Goal: Information Seeking & Learning: Find contact information

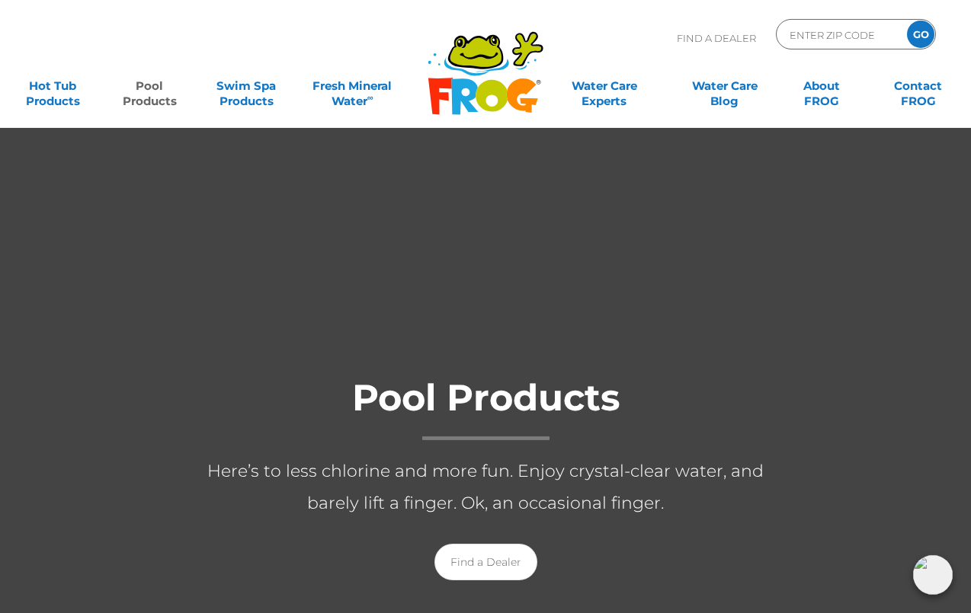
click at [134, 94] on link "Pool Products" at bounding box center [149, 86] width 75 height 30
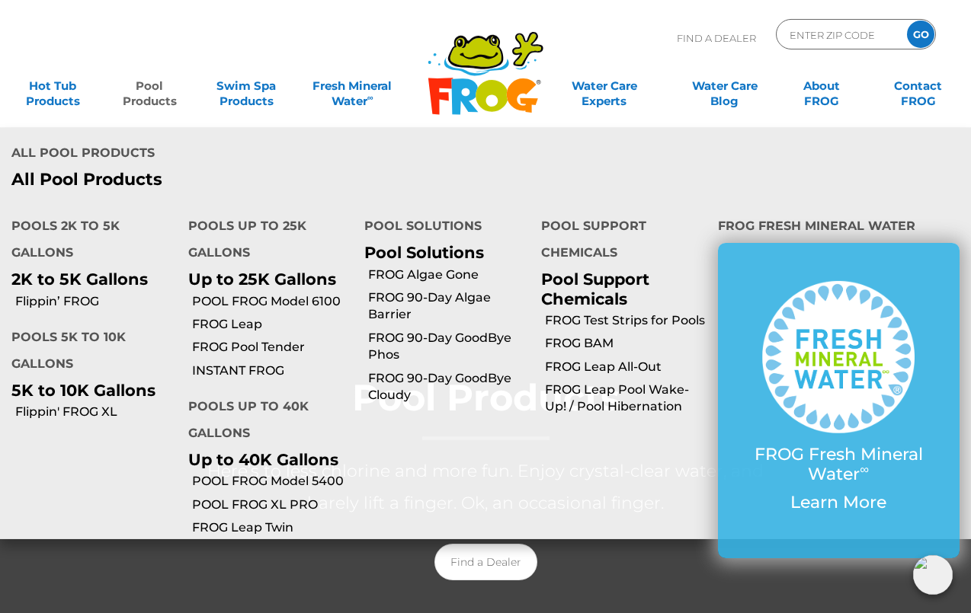
click at [199, 293] on link "POOL FROG Model 6100" at bounding box center [273, 301] width 162 height 17
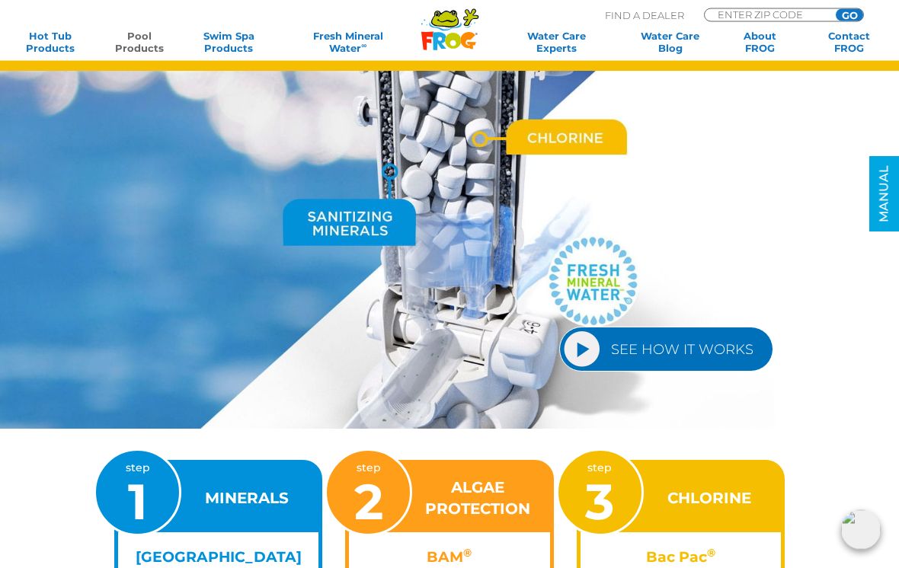
scroll to position [1537, 0]
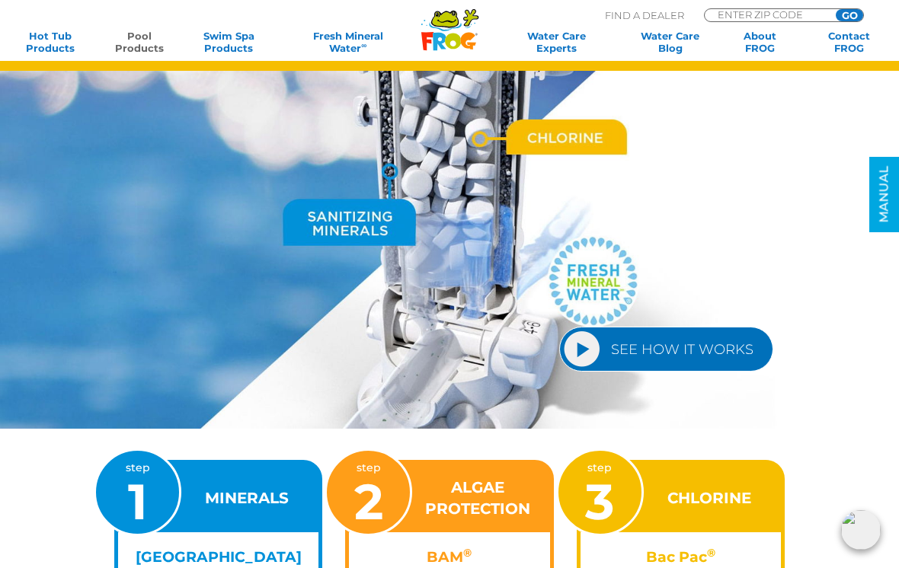
click at [590, 350] on link "SEE HOW IT WORKS" at bounding box center [666, 349] width 214 height 45
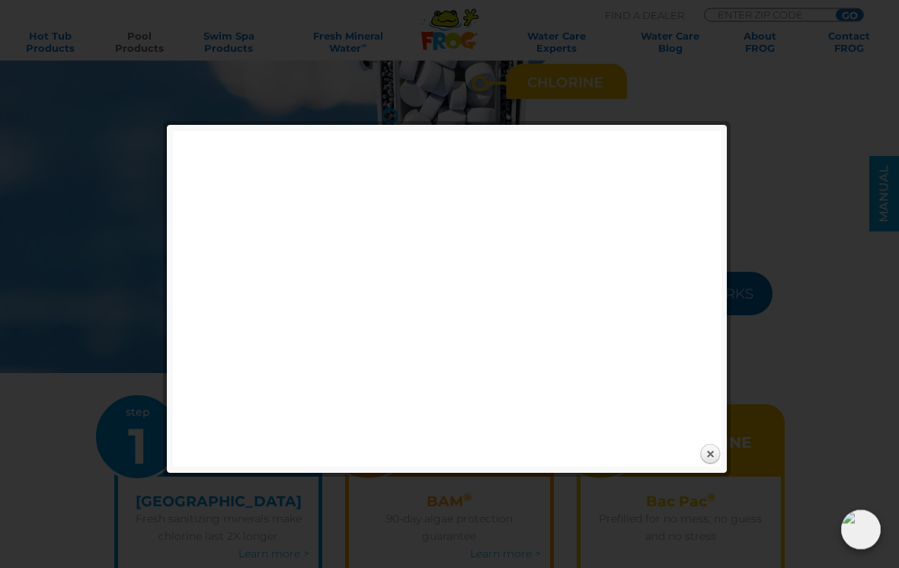
scroll to position [1595, 0]
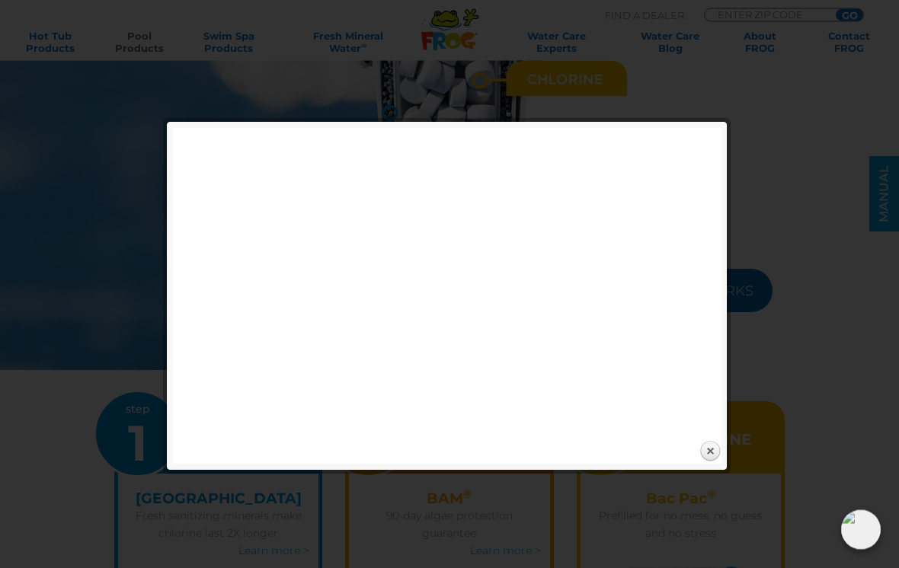
click at [705, 453] on link "Close" at bounding box center [710, 452] width 23 height 23
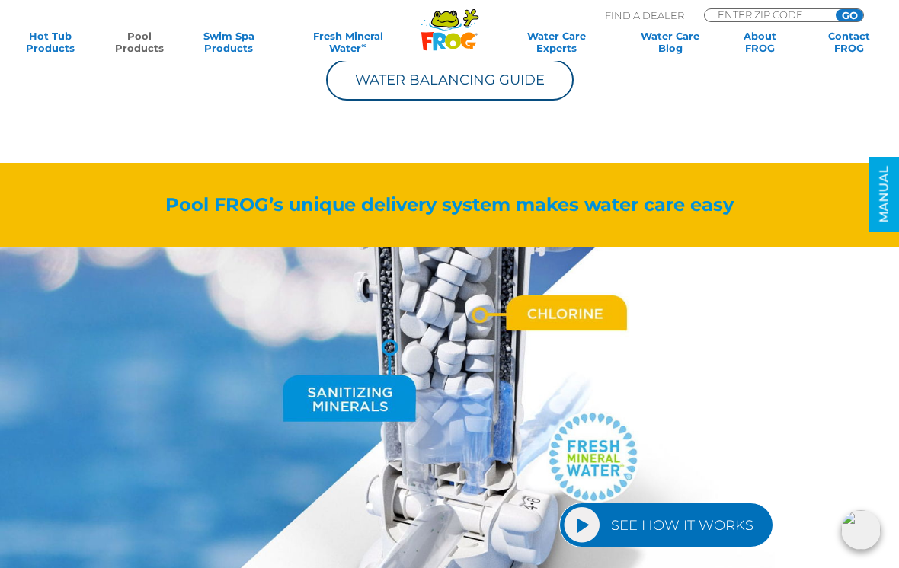
scroll to position [1360, 0]
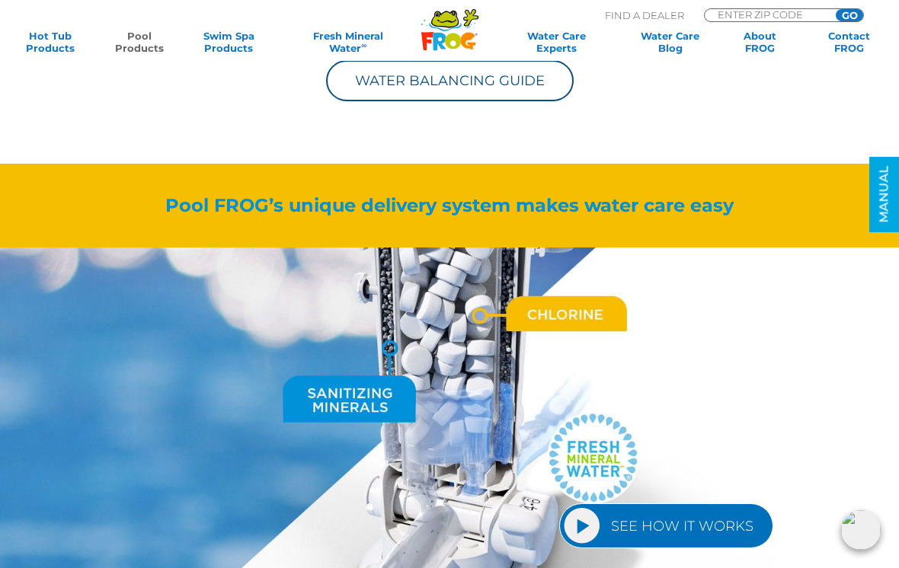
click at [773, 15] on input "ENTER ZIP CODE" at bounding box center [767, 14] width 103 height 11
type input "11741"
click at [850, 15] on input "GO" at bounding box center [849, 15] width 27 height 12
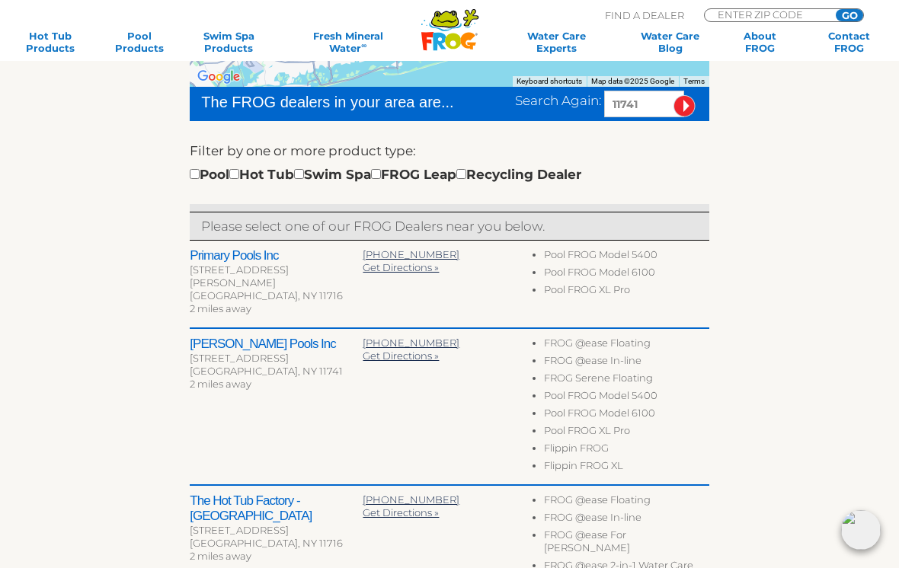
scroll to position [387, 0]
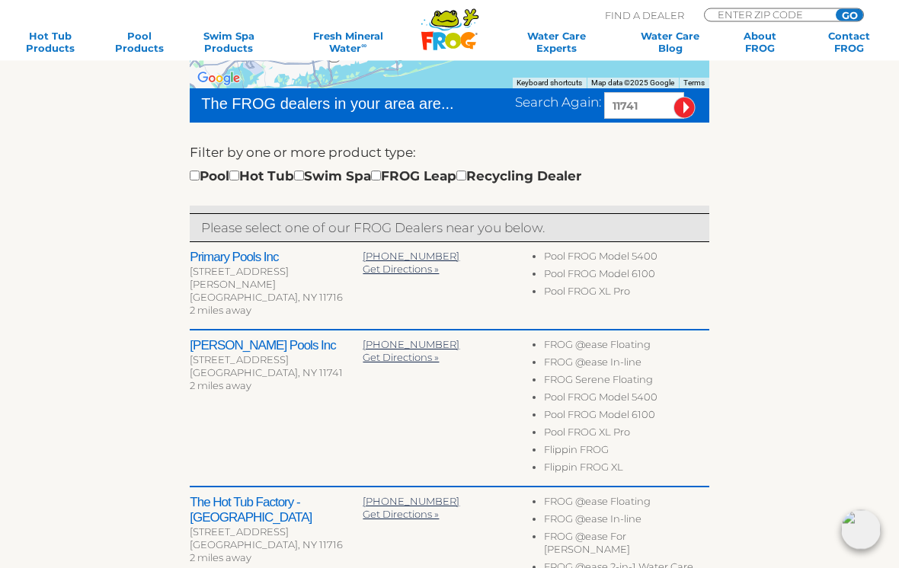
click at [176, 163] on div "To navigate the map with touch gestures double-tap and hold your finger on the …" at bounding box center [449, 391] width 779 height 947
click at [195, 181] on input "checkbox" at bounding box center [195, 176] width 10 height 10
checkbox input "true"
click at [522, 167] on div "Pool Hot Tub Swim Spa FROG Leap Recycling Dealer" at bounding box center [386, 177] width 392 height 20
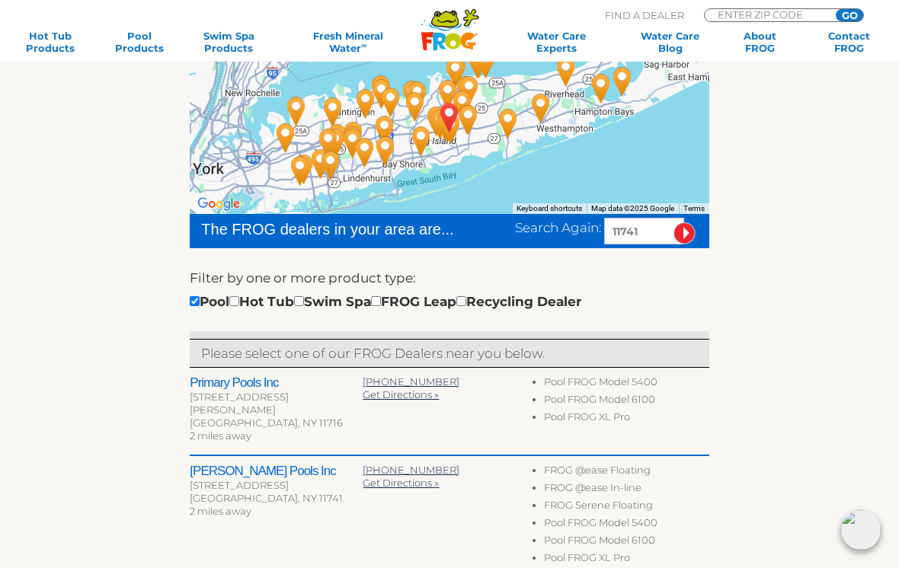
click at [61, 236] on div "To navigate the map with touch gestures double-tap and hold your finger on the …" at bounding box center [449, 495] width 779 height 905
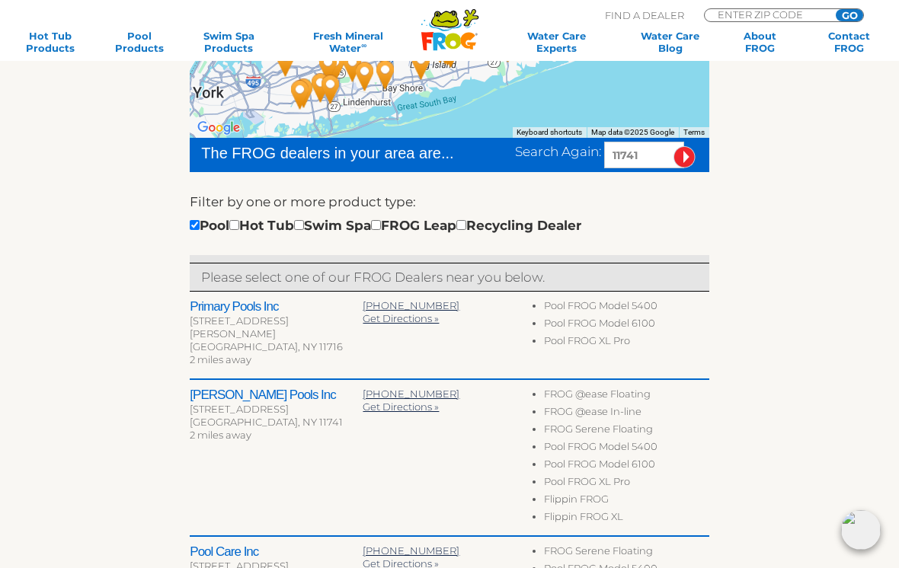
scroll to position [355, 0]
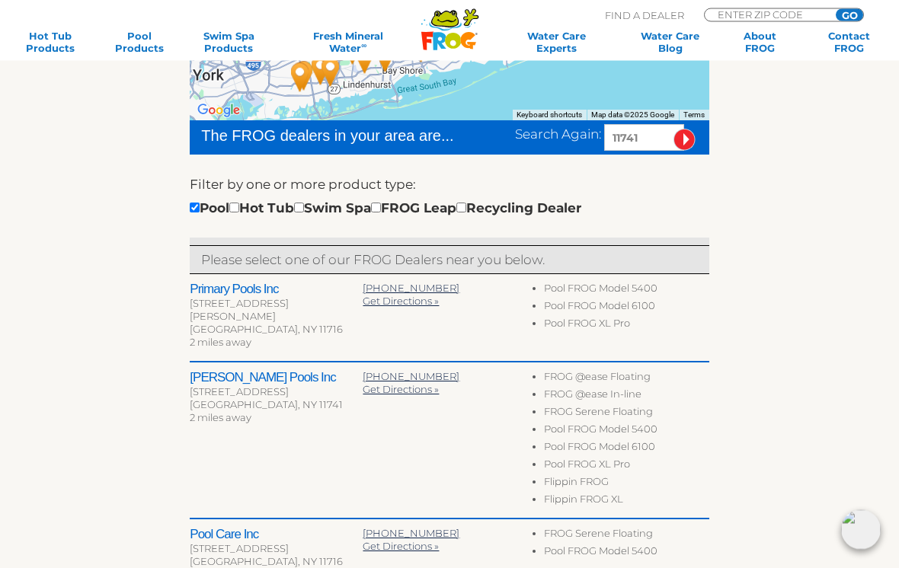
click at [466, 208] on input "checkbox" at bounding box center [461, 208] width 10 height 10
checkbox input "true"
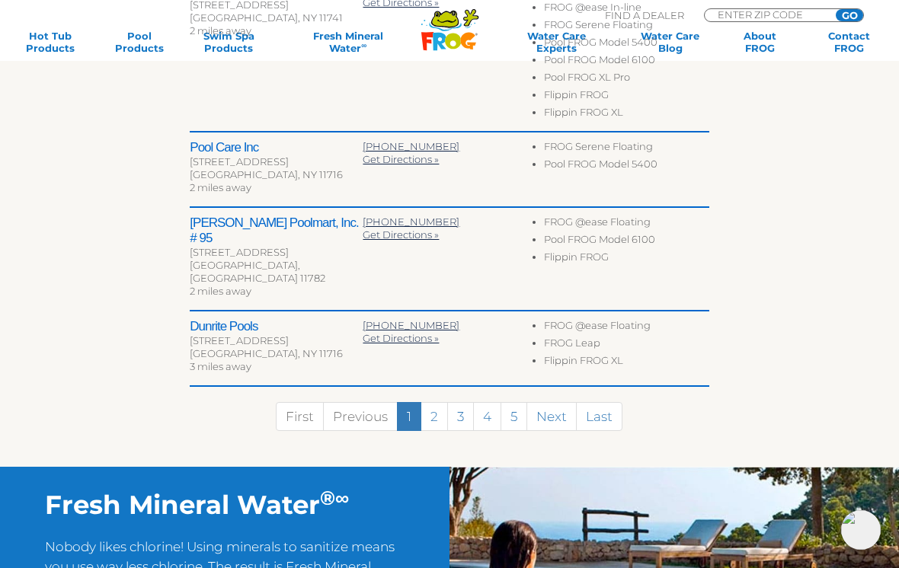
scroll to position [744, 0]
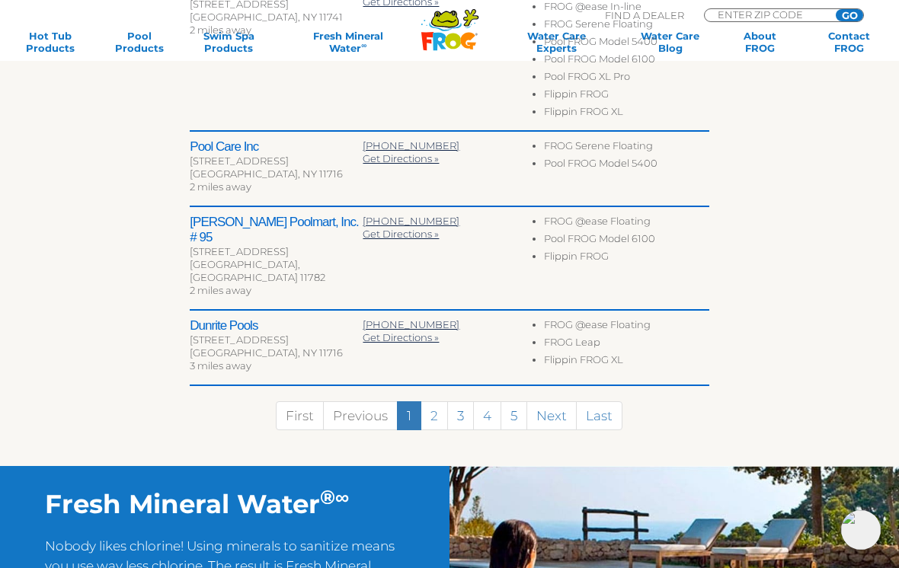
click at [152, 234] on div "To navigate the map with touch gestures double-tap and hold your finger on the …" at bounding box center [449, 13] width 779 height 905
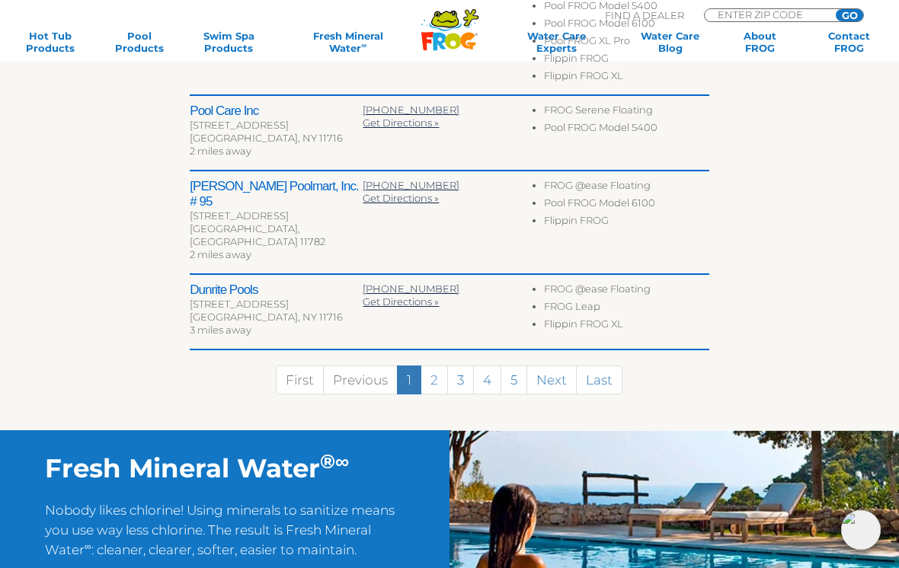
scroll to position [774, 0]
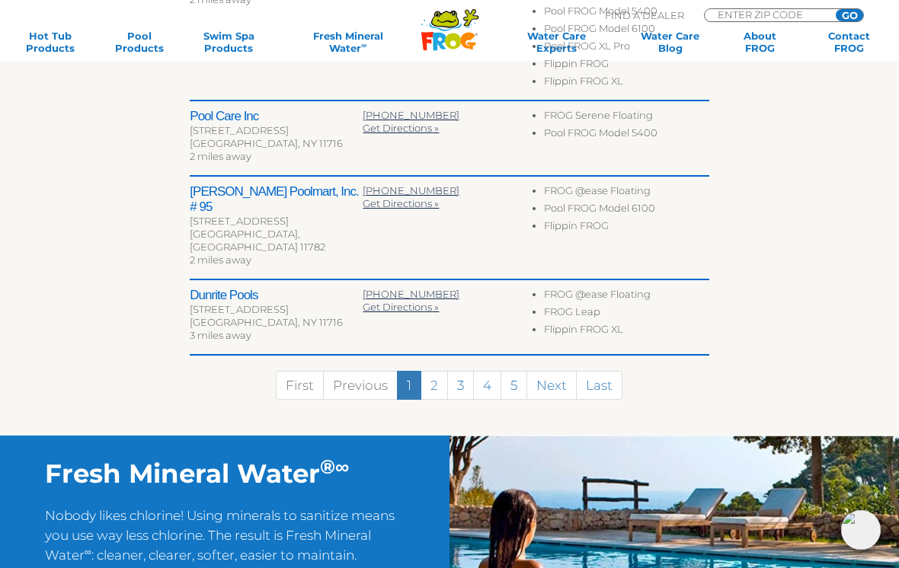
click at [434, 371] on link "2" at bounding box center [434, 385] width 27 height 29
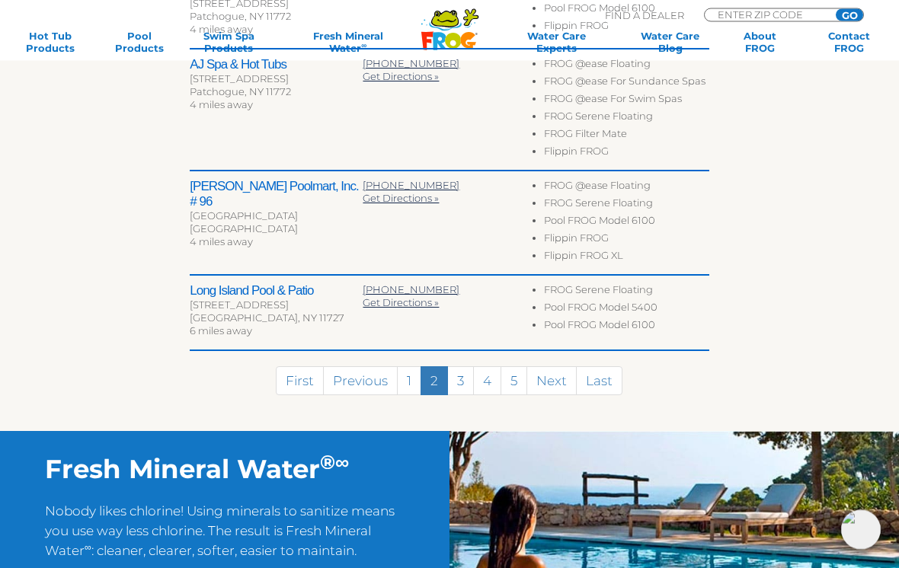
scroll to position [828, 0]
click at [462, 380] on link "3" at bounding box center [460, 381] width 27 height 29
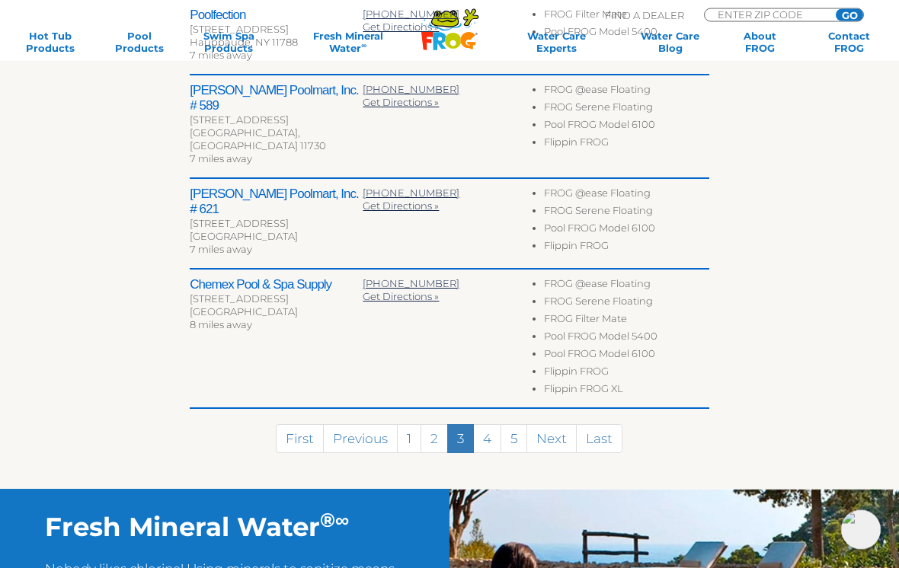
scroll to position [739, 0]
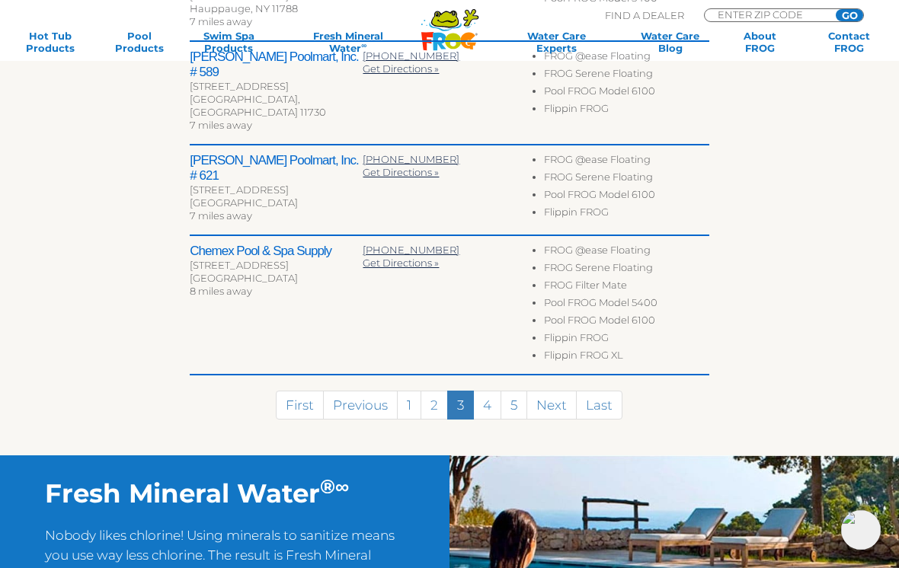
click at [486, 391] on link "4" at bounding box center [487, 405] width 28 height 29
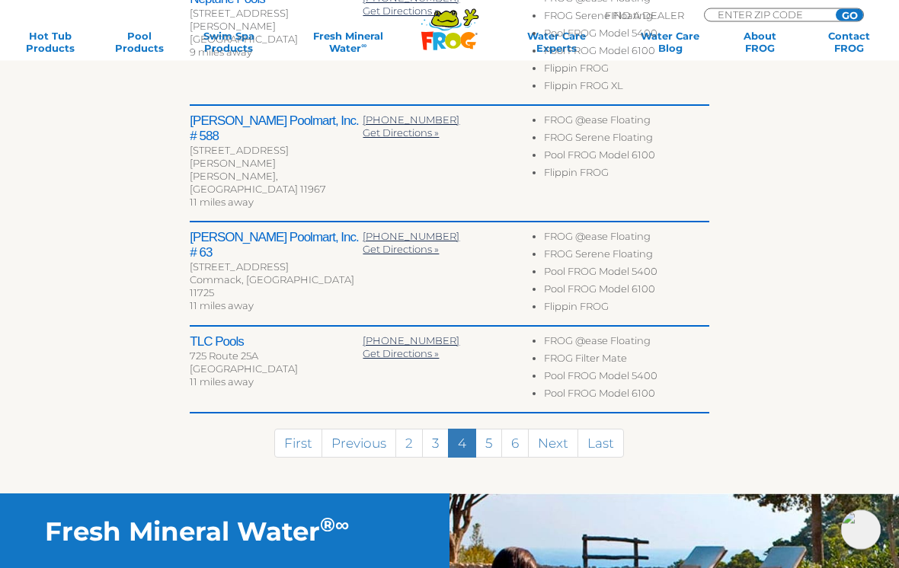
scroll to position [755, 0]
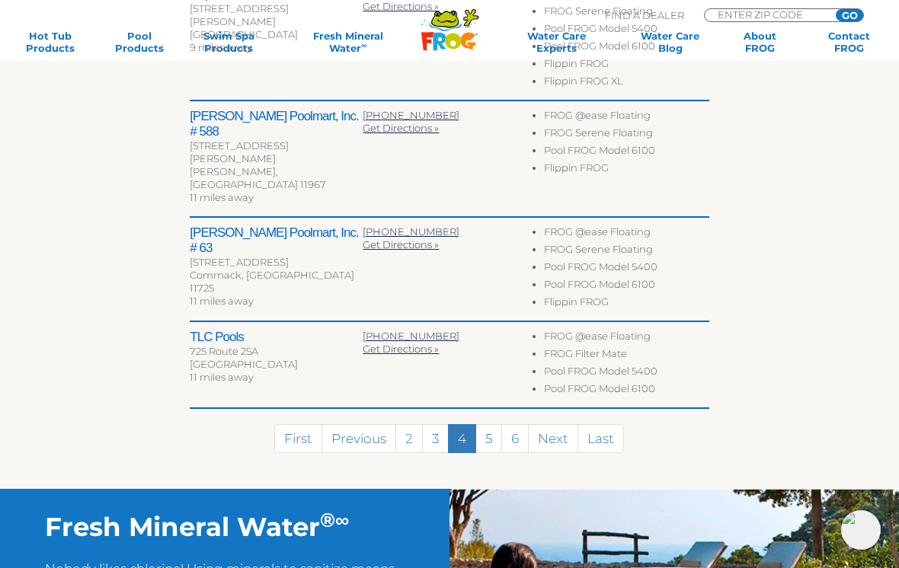
click at [494, 424] on link "5" at bounding box center [489, 438] width 27 height 29
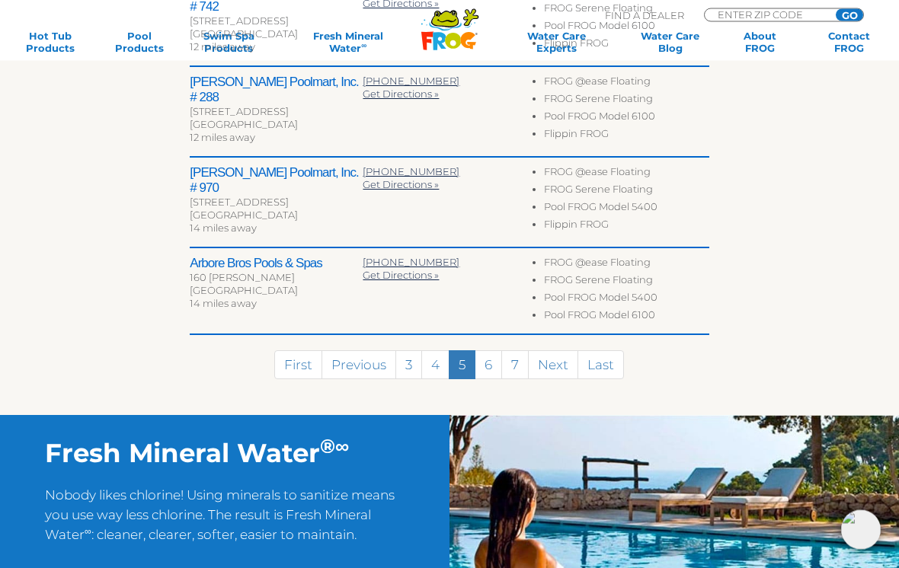
scroll to position [810, 0]
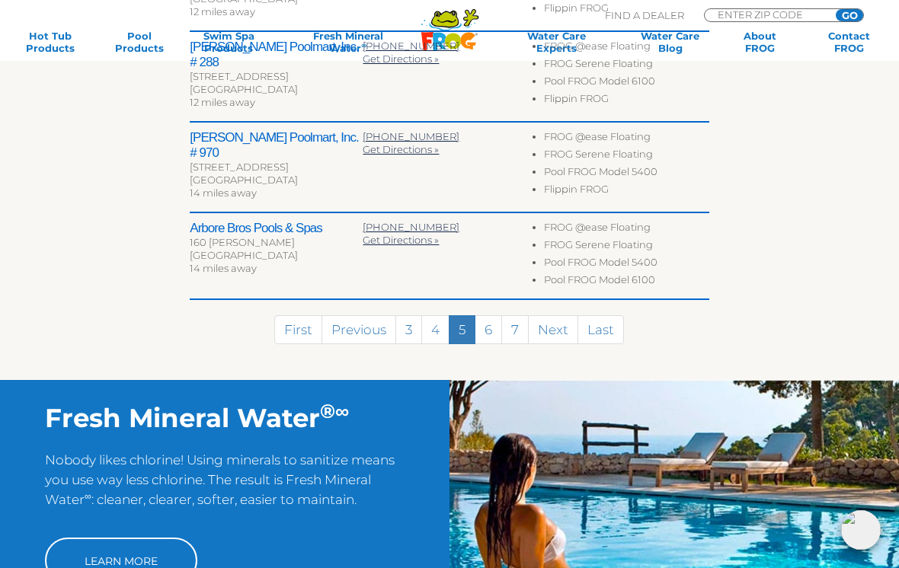
click at [485, 315] on link "6" at bounding box center [488, 329] width 27 height 29
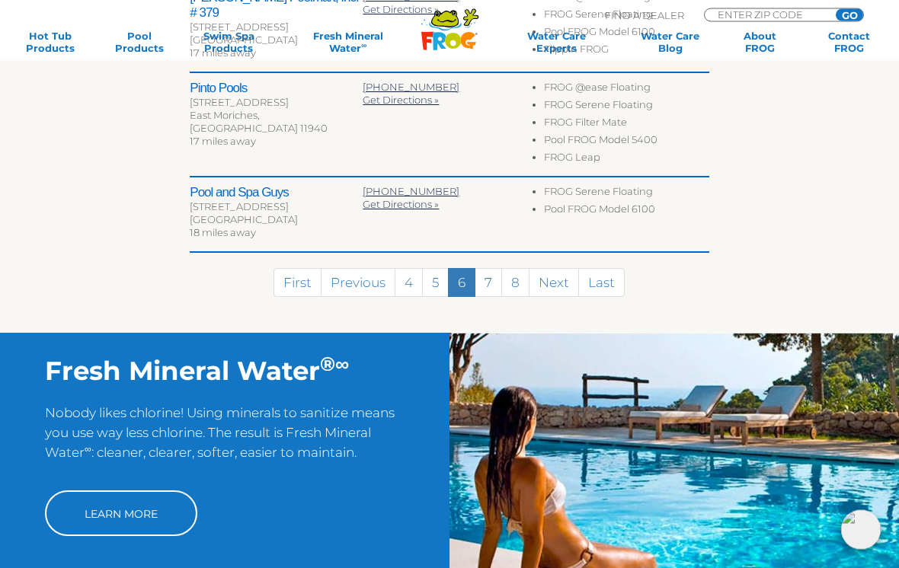
scroll to position [860, 0]
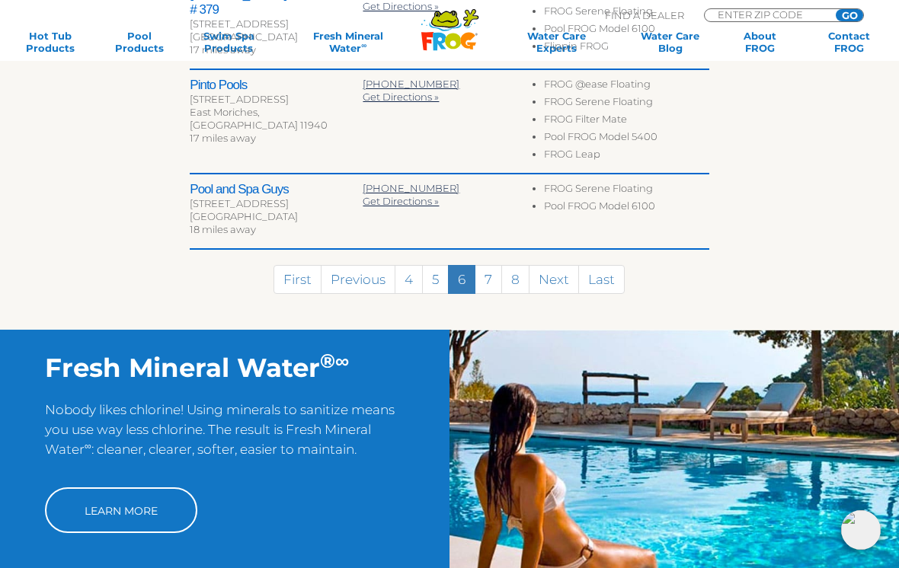
click at [223, 189] on h2 "Pool and Spa Guys" at bounding box center [276, 189] width 173 height 15
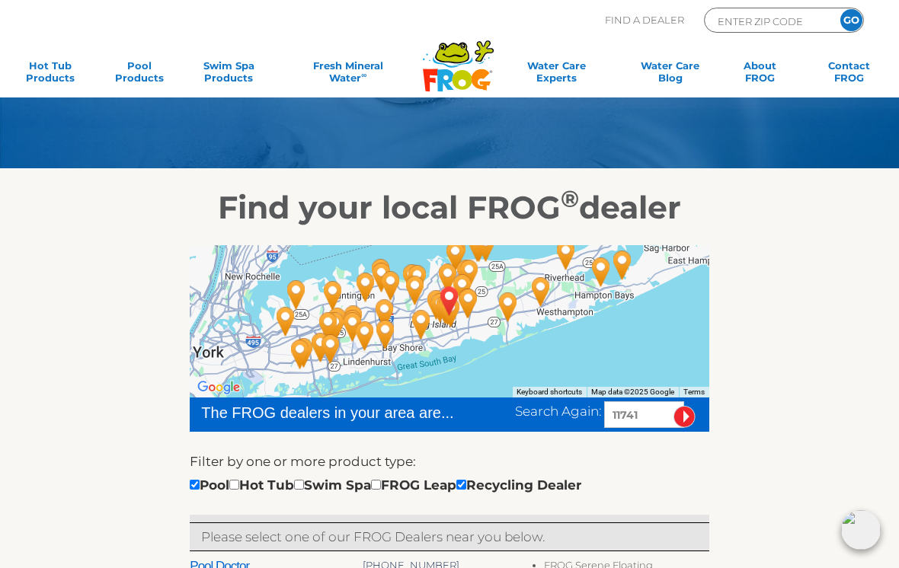
scroll to position [0, 0]
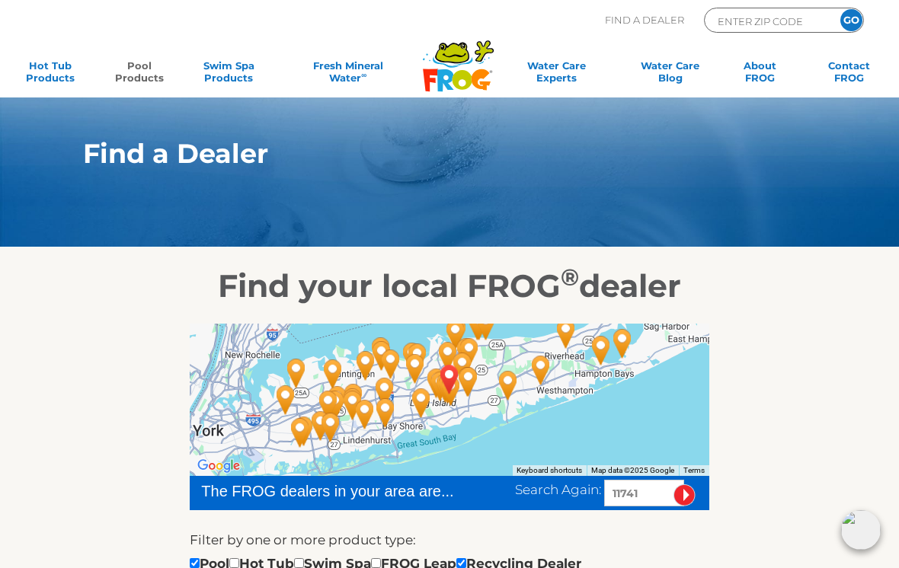
click at [133, 73] on link "Pool Products" at bounding box center [138, 74] width 69 height 30
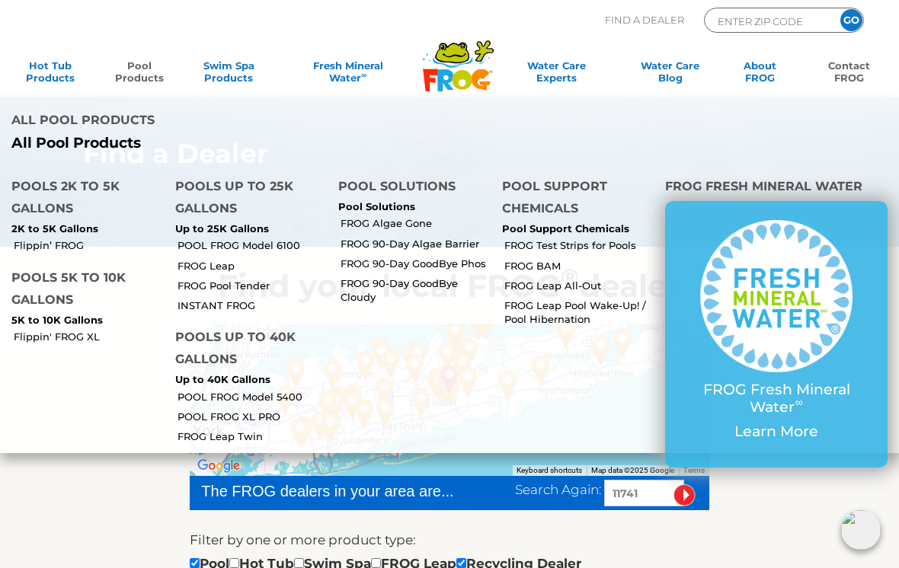
click at [855, 80] on link "Contact FROG" at bounding box center [849, 74] width 69 height 30
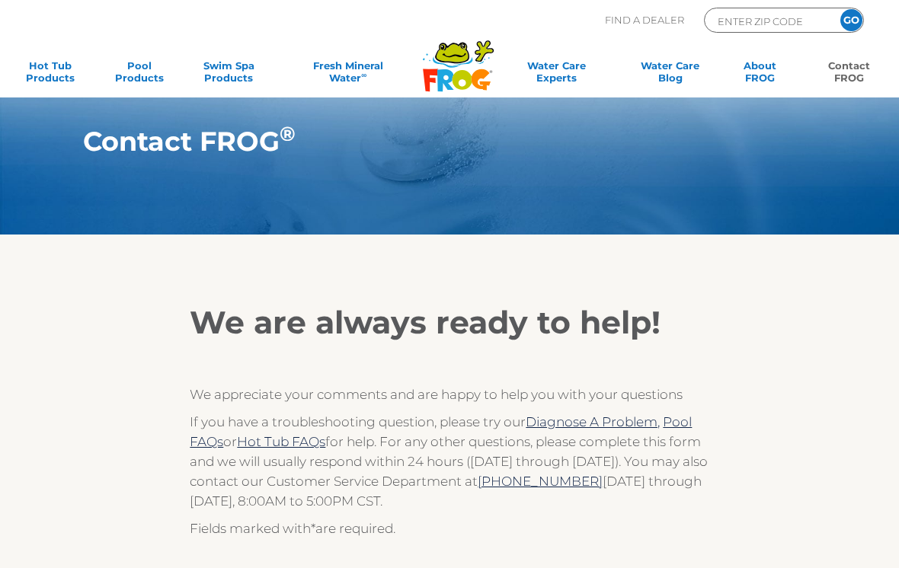
click at [898, 152] on section "Contact FROG ®" at bounding box center [449, 117] width 899 height 235
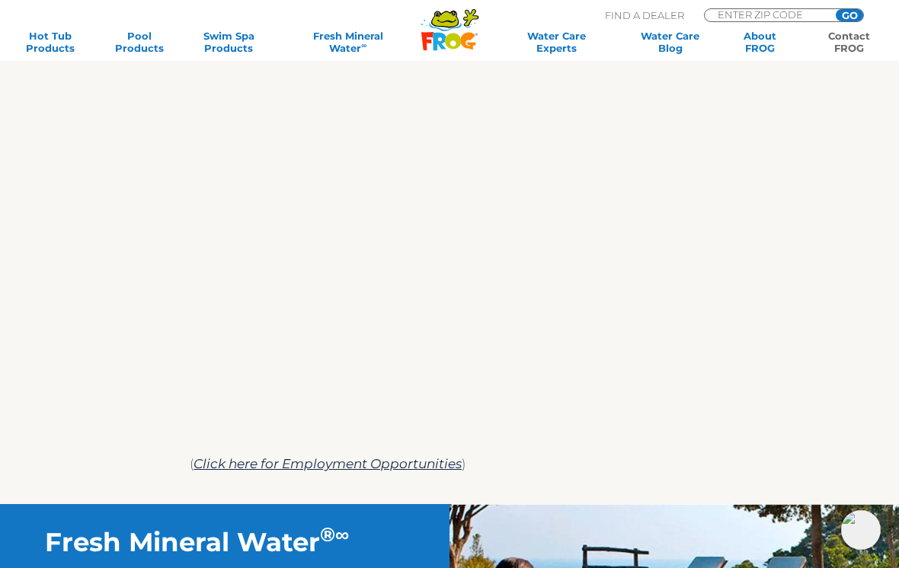
scroll to position [699, 0]
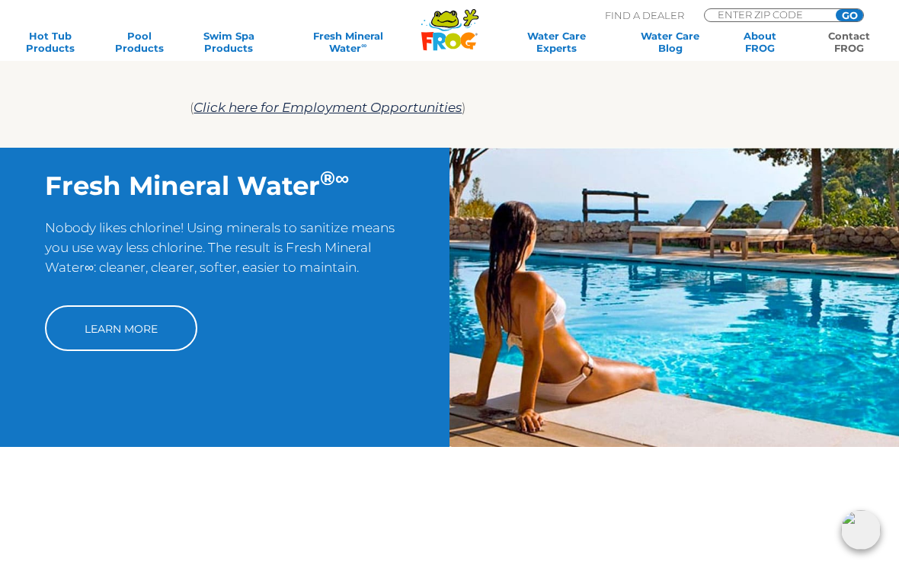
click at [285, 114] on em "Click here for Employment Opportunities" at bounding box center [328, 107] width 268 height 15
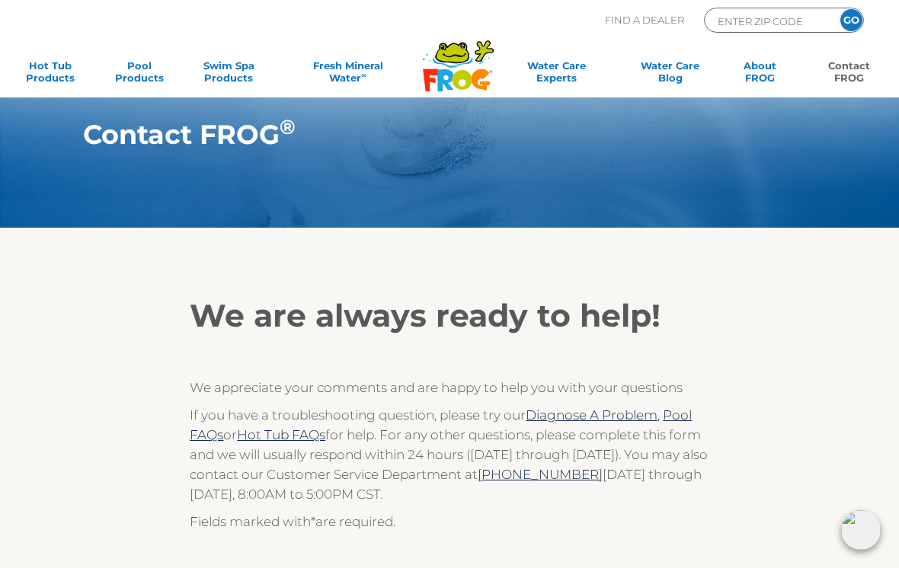
scroll to position [0, 0]
